Goal: Task Accomplishment & Management: Complete application form

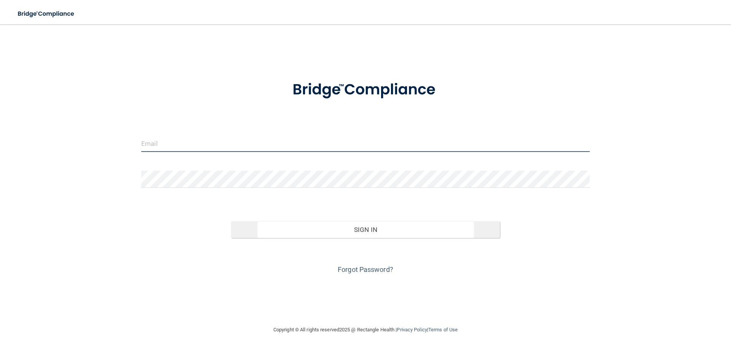
type input "[EMAIL_ADDRESS][DOMAIN_NAME]"
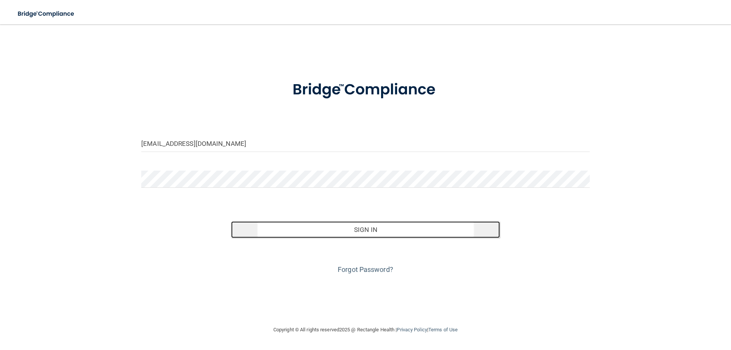
click at [367, 231] on button "Sign In" at bounding box center [365, 229] width 269 height 17
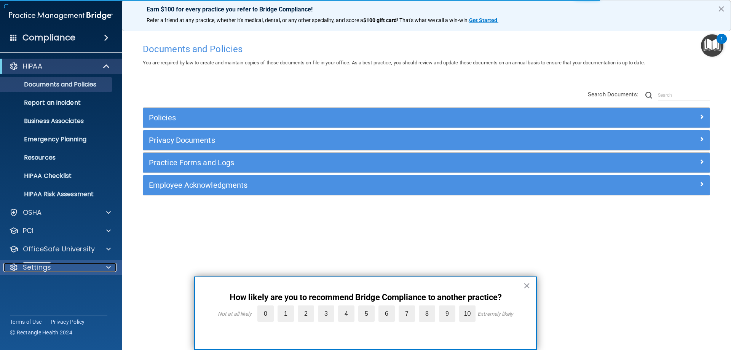
click at [108, 267] on span at bounding box center [108, 267] width 5 height 9
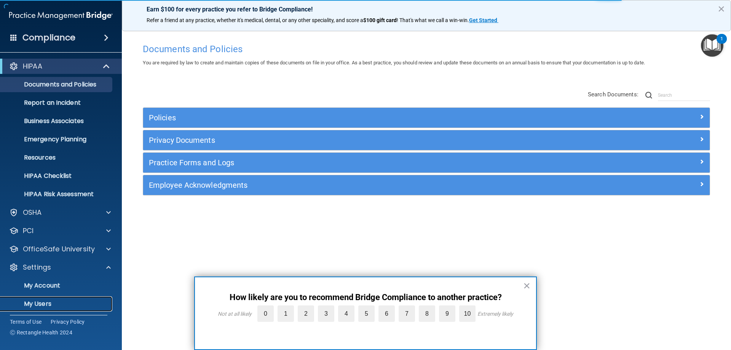
click at [62, 304] on p "My Users" at bounding box center [57, 304] width 104 height 8
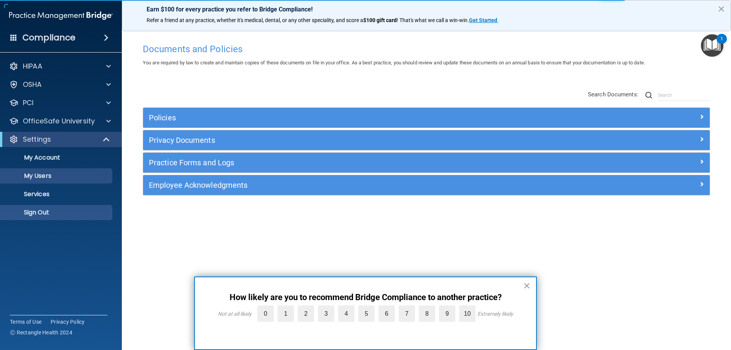
select select "20"
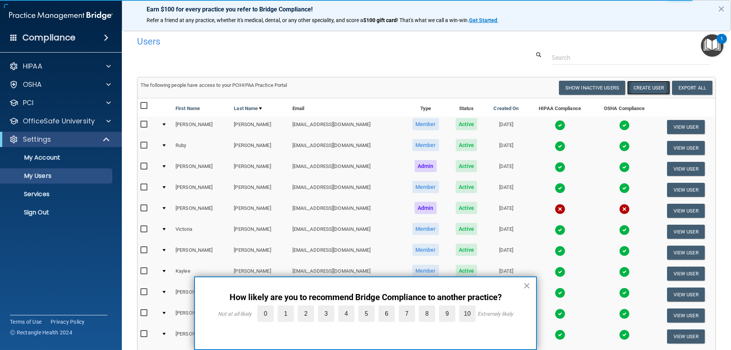
click at [644, 83] on button "Create User" at bounding box center [648, 88] width 43 height 14
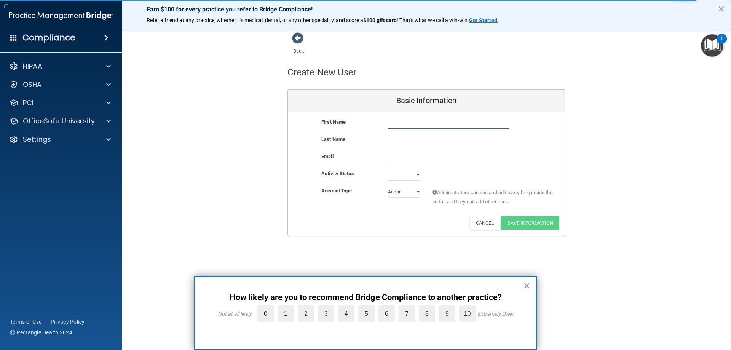
click at [430, 126] on input "text" at bounding box center [448, 123] width 121 height 11
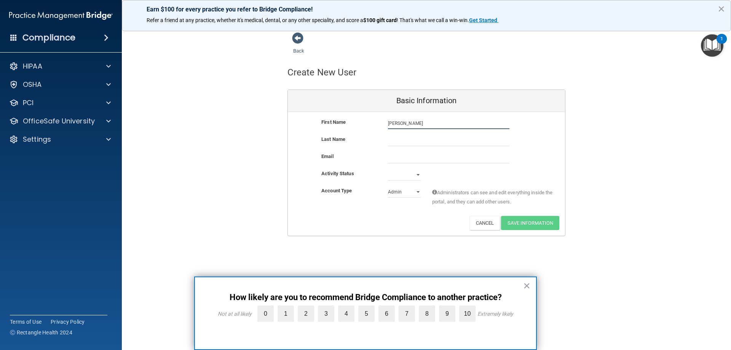
type input "[PERSON_NAME]"
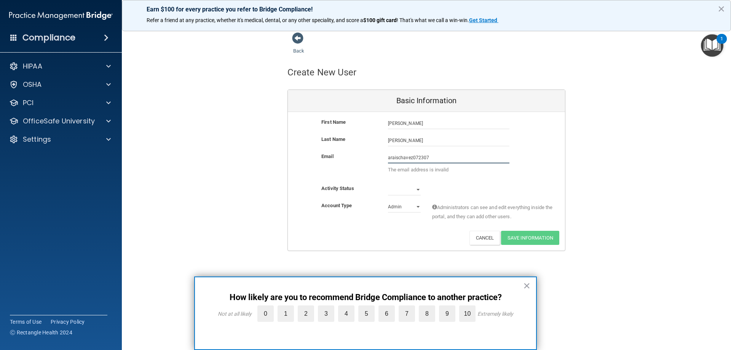
click at [445, 159] on input "araischavez072307" at bounding box center [448, 157] width 121 height 11
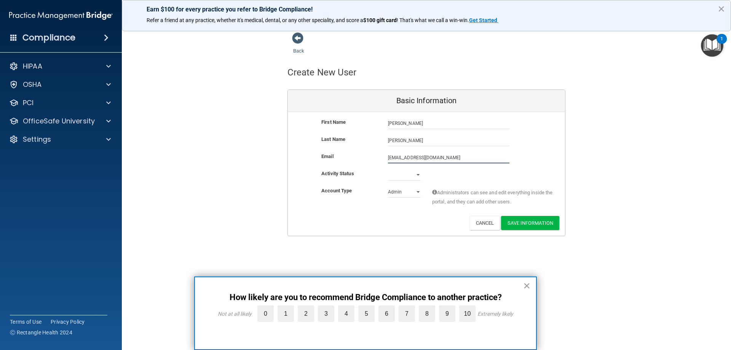
type input "[EMAIL_ADDRESS][DOMAIN_NAME]"
click at [529, 287] on button "×" at bounding box center [526, 286] width 7 height 12
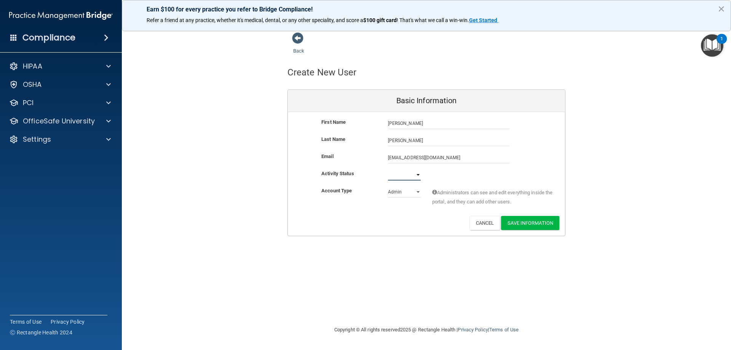
click at [418, 174] on select "Active Inactive" at bounding box center [404, 174] width 33 height 11
select select "active"
click at [388, 169] on select "Active Inactive" at bounding box center [404, 174] width 33 height 11
click at [419, 192] on select "Admin Member" at bounding box center [404, 191] width 33 height 11
select select "practice_member"
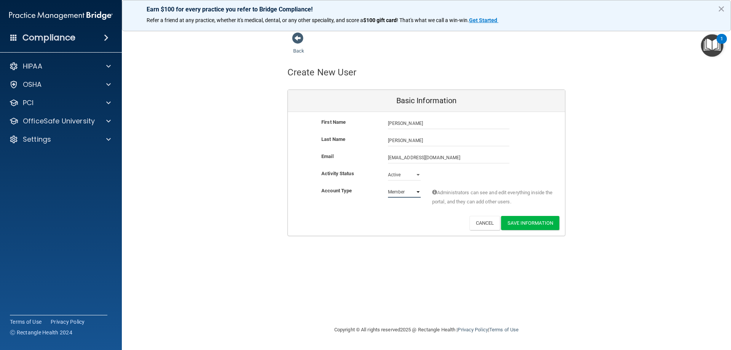
click at [388, 186] on select "Admin Member" at bounding box center [404, 191] width 33 height 11
click at [527, 225] on button "Save Information" at bounding box center [530, 223] width 58 height 14
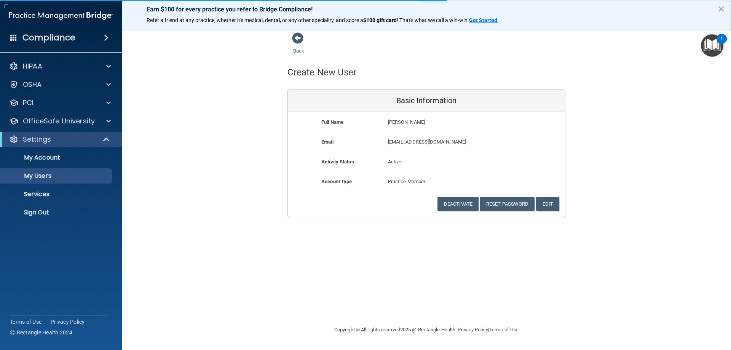
select select "20"
